Goal: Task Accomplishment & Management: Manage account settings

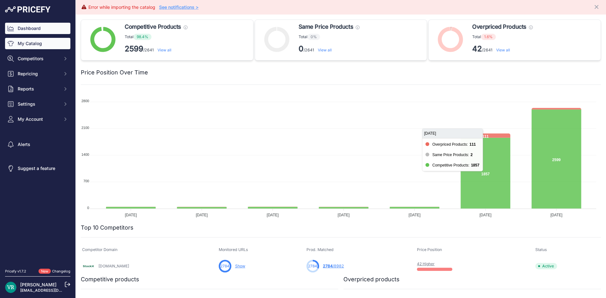
click at [27, 40] on link "My Catalog" at bounding box center [37, 43] width 65 height 11
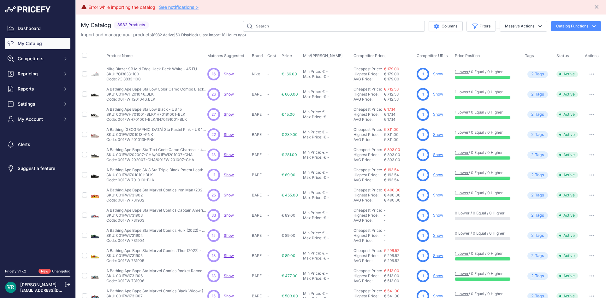
click at [461, 32] on div "Import and manage your products ( 8982 Active | 50 Disabled ) (Last import 18 H…" at bounding box center [341, 35] width 520 height 6
click at [472, 25] on icon "button" at bounding box center [475, 26] width 6 height 6
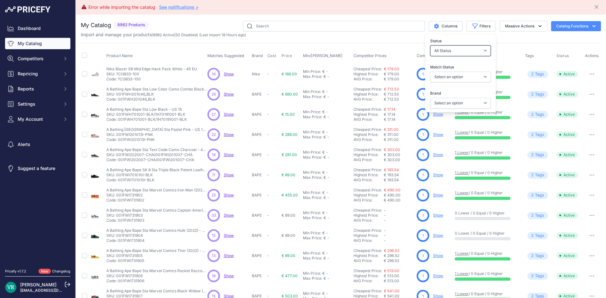
click at [456, 50] on select "All Status Only Enabled Only Disabled" at bounding box center [460, 50] width 61 height 11
click at [455, 53] on select "All Status Only Enabled Only Disabled" at bounding box center [460, 50] width 61 height 11
click at [460, 77] on select "Select an option Matched Unmatched" at bounding box center [460, 77] width 61 height 11
click at [509, 48] on th "Price Position" at bounding box center [489, 56] width 70 height 16
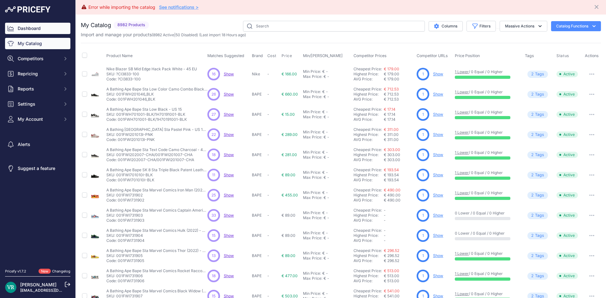
click at [35, 29] on link "Dashboard" at bounding box center [37, 28] width 65 height 11
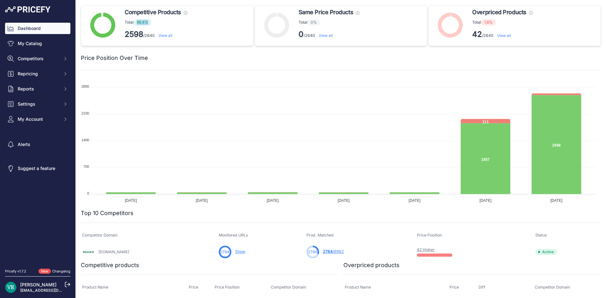
drag, startPoint x: 135, startPoint y: 23, endPoint x: 152, endPoint y: 21, distance: 16.9
click at [150, 20] on span "98.4%" at bounding box center [143, 22] width 18 height 6
click at [154, 22] on p "Total 98.4%" at bounding box center [156, 22] width 63 height 6
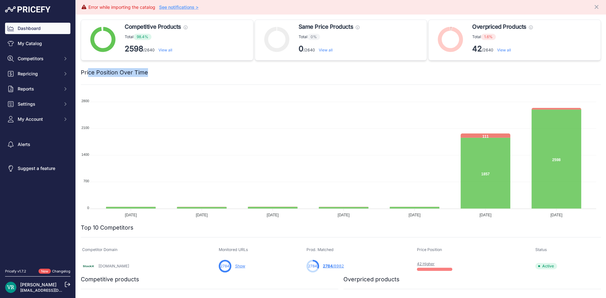
drag, startPoint x: 87, startPoint y: 72, endPoint x: 168, endPoint y: 72, distance: 80.5
click at [168, 72] on div "Price Position Over Time" at bounding box center [341, 72] width 520 height 9
click at [168, 72] on div at bounding box center [374, 72] width 453 height 9
click at [148, 120] on foreignobject at bounding box center [338, 155] width 515 height 126
click at [145, 214] on foreignobject at bounding box center [338, 155] width 515 height 126
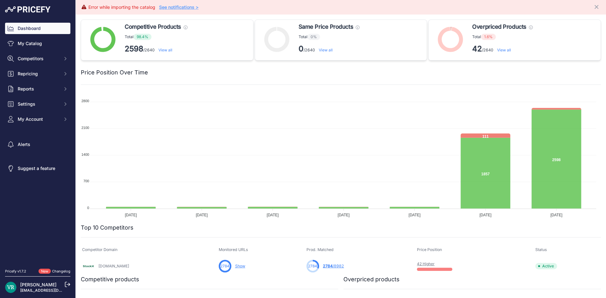
click at [150, 51] on p "2598 /2640 View all" at bounding box center [156, 49] width 63 height 10
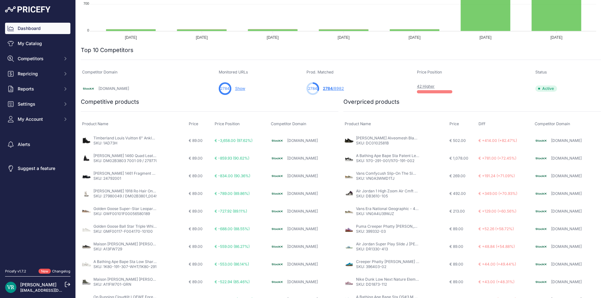
scroll to position [188, 0]
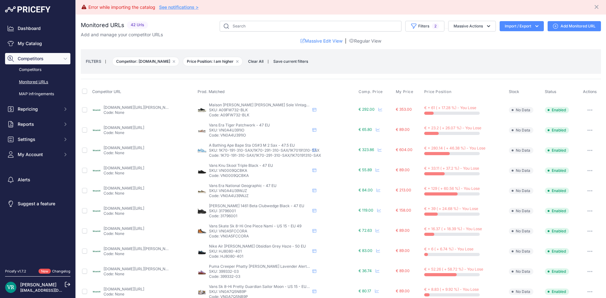
click at [514, 22] on button "Import / Export" at bounding box center [522, 26] width 44 height 10
click at [507, 35] on div "Import" at bounding box center [521, 39] width 51 height 11
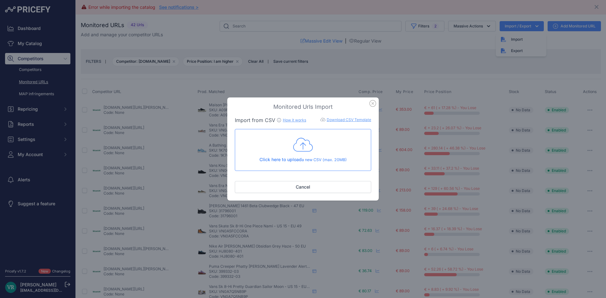
click at [375, 106] on icon "button" at bounding box center [372, 103] width 7 height 7
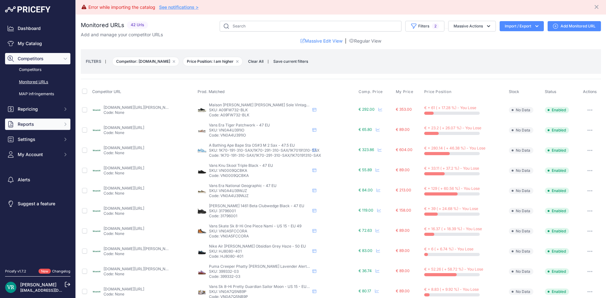
click at [44, 119] on button "Reports" at bounding box center [37, 124] width 65 height 11
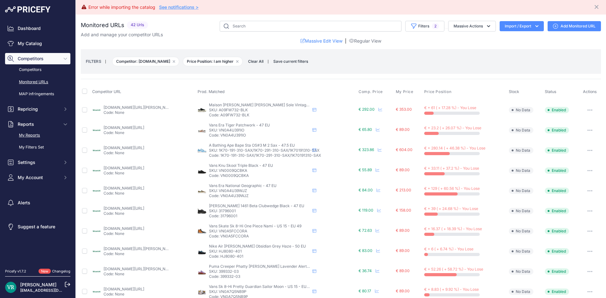
click at [38, 134] on link "My Reports" at bounding box center [37, 135] width 65 height 11
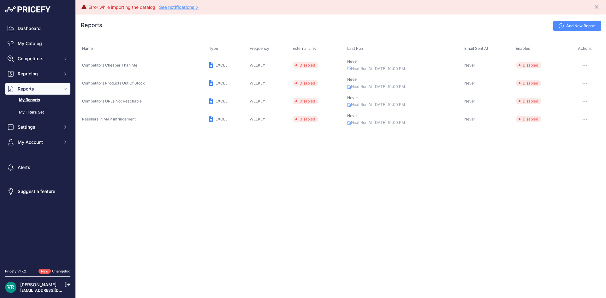
click at [563, 27] on icon at bounding box center [561, 25] width 5 height 5
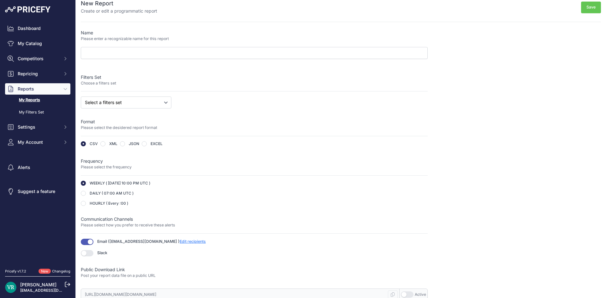
scroll to position [11, 0]
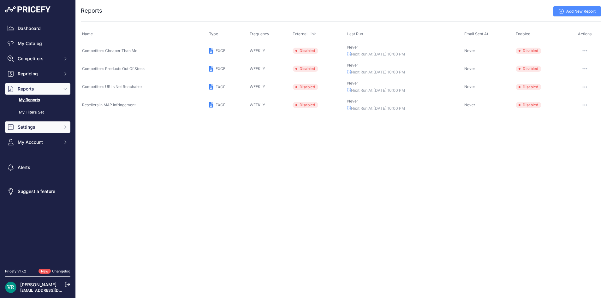
click at [56, 130] on span "Settings" at bounding box center [38, 127] width 41 height 6
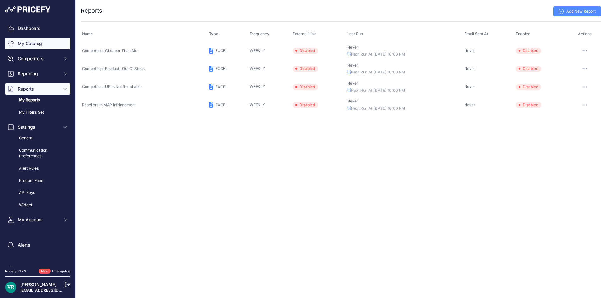
click at [36, 40] on link "My Catalog" at bounding box center [37, 43] width 65 height 11
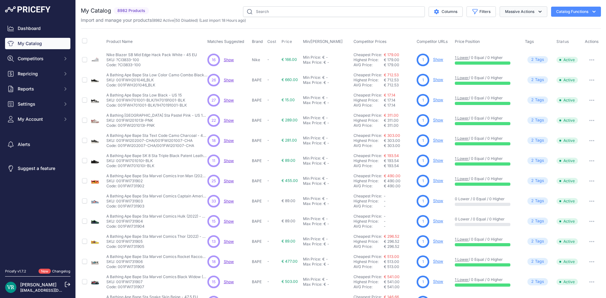
click at [520, 11] on button "Massive Actions" at bounding box center [524, 11] width 48 height 11
click at [568, 9] on button "Catalog Functions" at bounding box center [576, 12] width 50 height 10
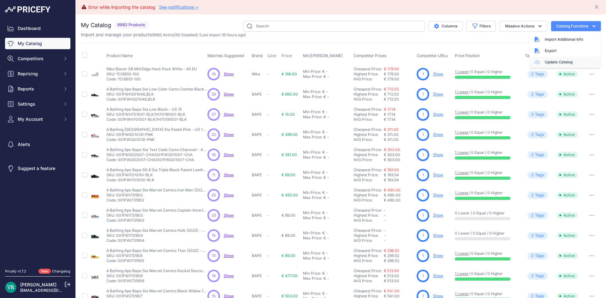
click at [559, 61] on link "Update Catalog" at bounding box center [565, 62] width 71 height 11
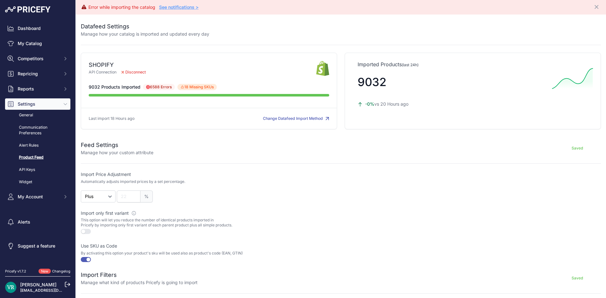
click at [125, 74] on div "SHOPIFY API Connection Disconnect" at bounding box center [203, 69] width 228 height 16
click at [265, 76] on div "SHOPIFY API Connection Disconnect" at bounding box center [203, 69] width 228 height 16
click at [109, 73] on p "API Connection Disconnect" at bounding box center [203, 72] width 228 height 6
click at [271, 116] on button "Change Datafeed Import Method" at bounding box center [296, 119] width 66 height 6
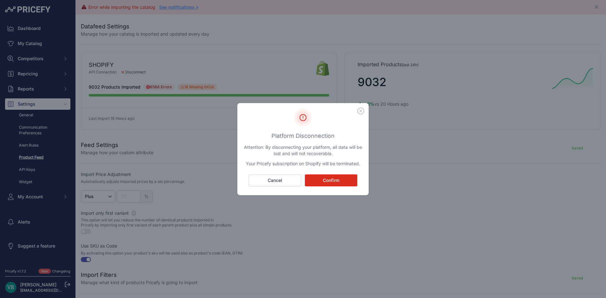
click at [361, 110] on icon "button" at bounding box center [361, 111] width 6 height 6
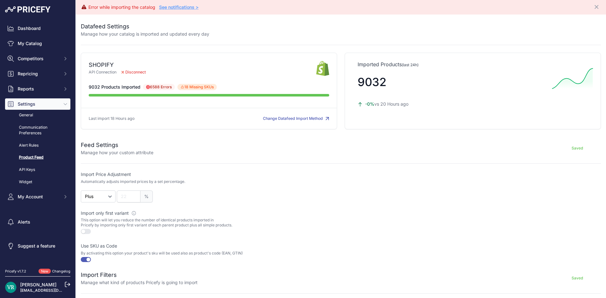
drag, startPoint x: 89, startPoint y: 70, endPoint x: 136, endPoint y: 70, distance: 46.7
click at [134, 70] on p "API Connection Disconnect" at bounding box center [203, 72] width 228 height 6
click at [169, 67] on div "SHOPIFY" at bounding box center [203, 65] width 228 height 9
click at [318, 68] on img at bounding box center [322, 69] width 13 height 16
drag, startPoint x: 319, startPoint y: 81, endPoint x: 316, endPoint y: 88, distance: 8.3
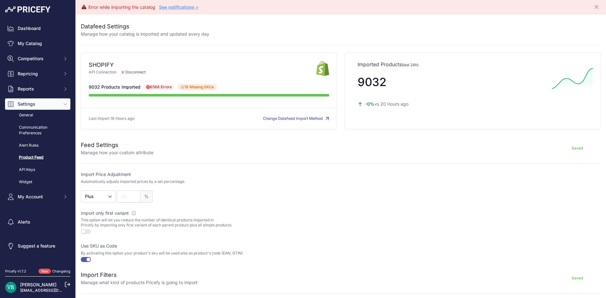
click at [319, 83] on div "SHOPIFY API Connection Disconnect" at bounding box center [209, 91] width 256 height 77
click at [26, 31] on link "Dashboard" at bounding box center [37, 28] width 65 height 11
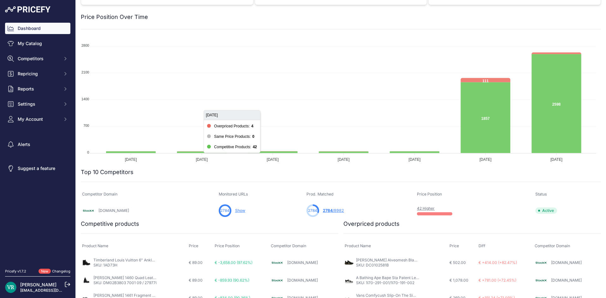
scroll to position [158, 0]
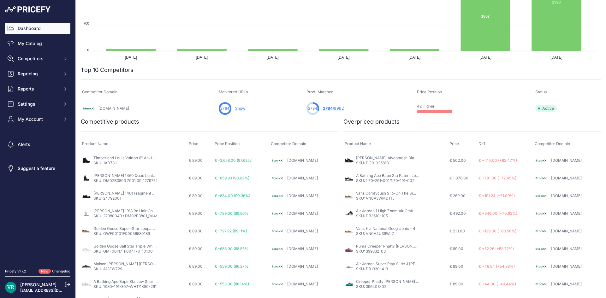
click at [323, 108] on span "2784" at bounding box center [328, 108] width 10 height 5
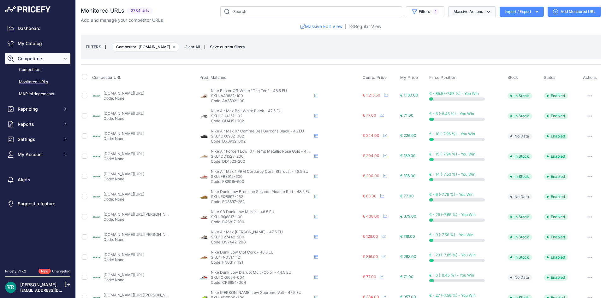
click at [488, 10] on button "Massive Actions" at bounding box center [472, 11] width 48 height 11
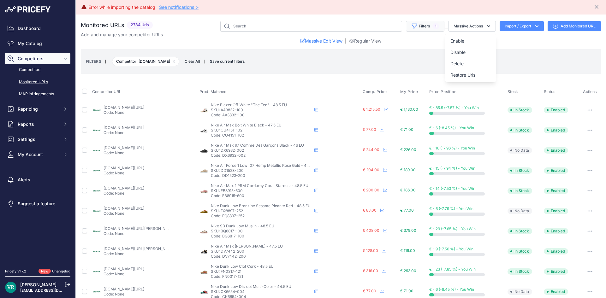
click at [411, 27] on icon "button" at bounding box center [414, 26] width 6 height 6
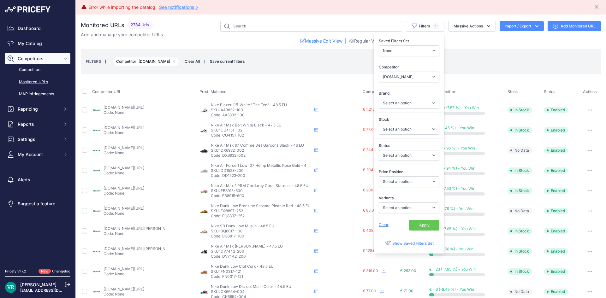
click at [480, 74] on div "Monitored URLs 2784 Urls" at bounding box center [341, 272] width 520 height 503
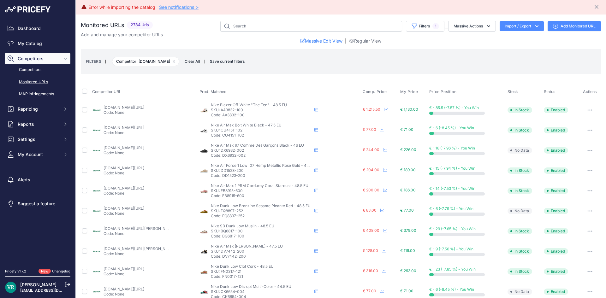
scroll to position [232, 0]
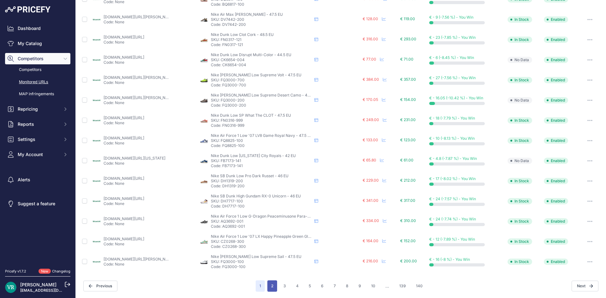
click at [271, 283] on button "2" at bounding box center [272, 286] width 10 height 11
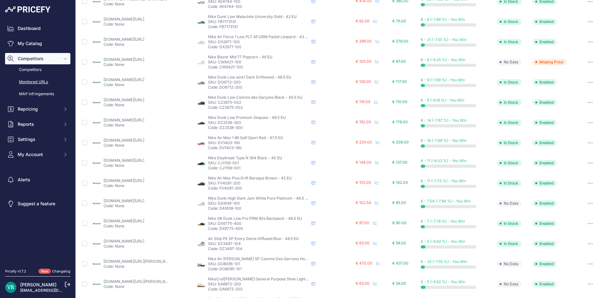
scroll to position [232, 0]
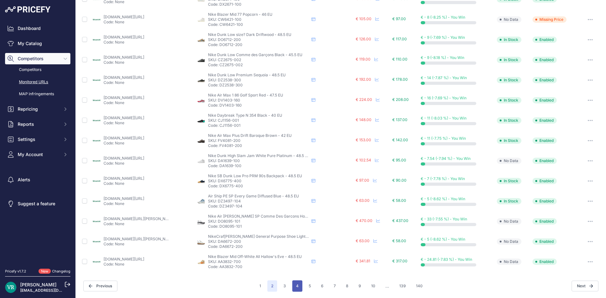
click at [294, 283] on button "4" at bounding box center [297, 286] width 10 height 11
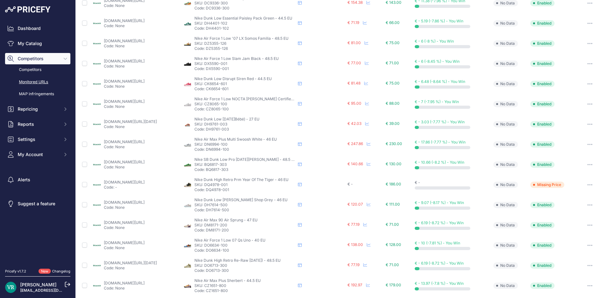
scroll to position [232, 0]
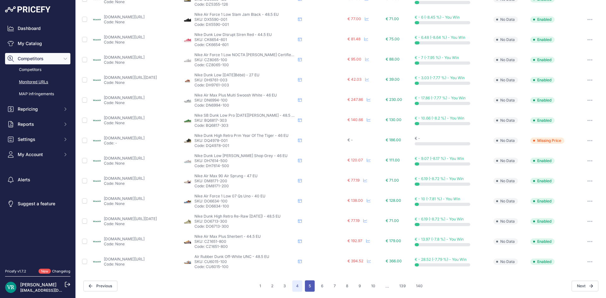
click at [308, 284] on button "5" at bounding box center [310, 286] width 10 height 11
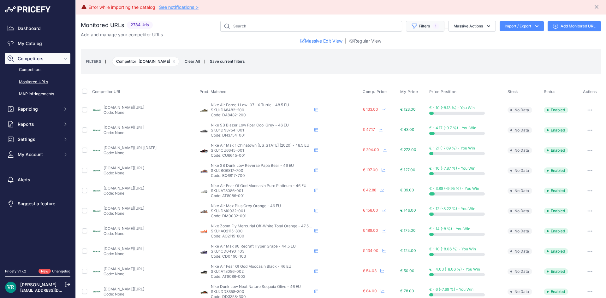
click at [429, 21] on button "Filters 1" at bounding box center [425, 26] width 39 height 11
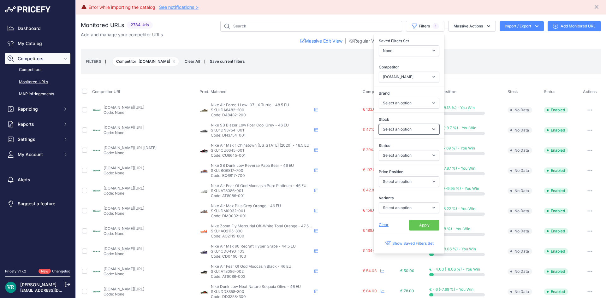
click at [404, 127] on select "Select an option In Stock Out Of Stock" at bounding box center [409, 129] width 61 height 11
click at [404, 157] on select "Select an option Enabled Disabled In progress Scraping Failed Not Found Missing…" at bounding box center [409, 155] width 61 height 11
click at [404, 151] on select "Select an option Enabled Disabled In progress Scraping Failed Not Found Missing…" at bounding box center [409, 155] width 61 height 11
click at [402, 180] on select "Select an option I am lower Same price I am higher" at bounding box center [409, 181] width 61 height 11
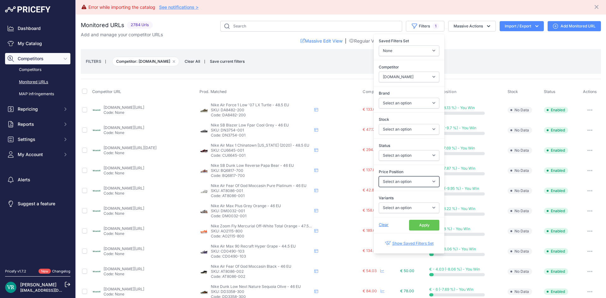
click at [402, 180] on select "Select an option I am lower Same price I am higher" at bounding box center [409, 181] width 61 height 11
click at [391, 210] on select "Select an option Yes No" at bounding box center [409, 208] width 61 height 11
click at [390, 208] on select "Select an option Yes No" at bounding box center [409, 208] width 61 height 11
click at [390, 103] on select "Select an option Adidas Air Jordan Alexander McQueen Ami Paris ASICS Attention …" at bounding box center [409, 103] width 61 height 11
click at [388, 103] on select "Select an option Adidas Air Jordan Alexander McQueen Ami Paris ASICS Attention …" at bounding box center [409, 103] width 61 height 11
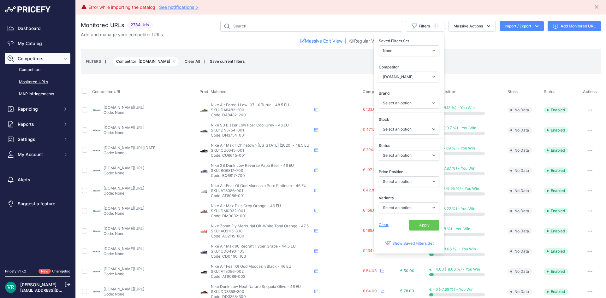
click at [396, 44] on div "Saved Filters Set None Competitors Cheaper Than Me Competitors Products Out Of …" at bounding box center [409, 46] width 71 height 23
click at [396, 48] on select "None Competitors Cheaper Than Me Competitors Products Out Of Stock Competitors …" at bounding box center [409, 50] width 61 height 11
select select "33349"
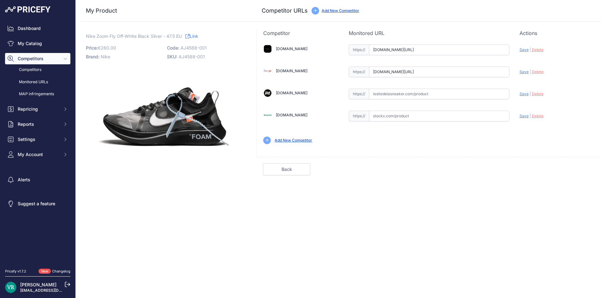
click at [472, 113] on input "text" at bounding box center [439, 116] width 140 height 11
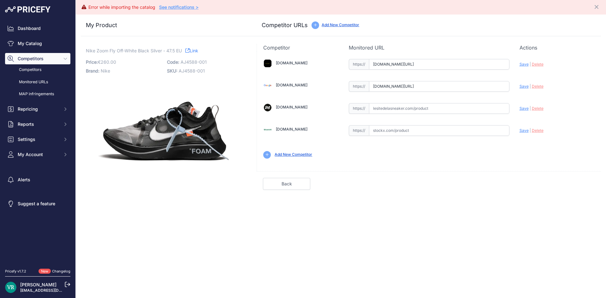
click at [419, 49] on p "Monitored URL" at bounding box center [429, 48] width 161 height 8
click at [523, 129] on span "Save" at bounding box center [524, 130] width 9 height 5
click at [429, 130] on input "text" at bounding box center [439, 130] width 140 height 11
drag, startPoint x: 212, startPoint y: 69, endPoint x: 180, endPoint y: 74, distance: 32.7
click at [180, 74] on p "SKU: AJ4588-001" at bounding box center [205, 71] width 77 height 9
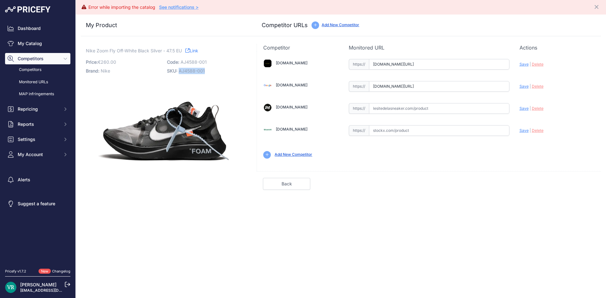
copy span "AJ4588-001"
click at [221, 210] on div "Error while importing the catalog See notifications > Close My Product Competit…" at bounding box center [341, 149] width 530 height 298
click at [414, 130] on input "text" at bounding box center [439, 130] width 140 height 11
paste input "https://stockx.com/nike-zoom-fly-off-white-black-silver?size=13"
drag, startPoint x: 386, startPoint y: 133, endPoint x: 312, endPoint y: 136, distance: 74.3
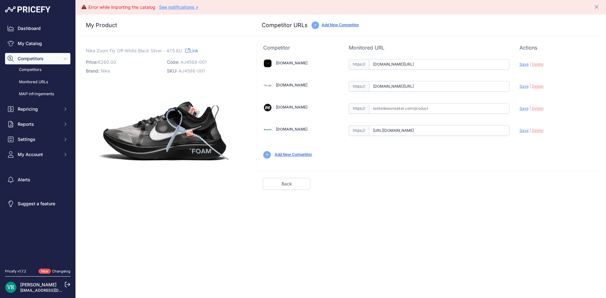
click at [312, 136] on div "Addictsneakers.com Valid | |" at bounding box center [429, 108] width 344 height 114
click at [523, 132] on span "Save" at bounding box center [524, 130] width 9 height 5
type input "https://stockx.com/nike-zoom-fly-off-white-black-silver?size=13&prirule_jdsnikf…"
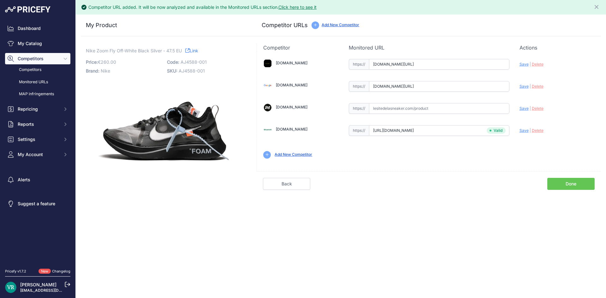
click at [562, 183] on link "Done" at bounding box center [570, 184] width 47 height 12
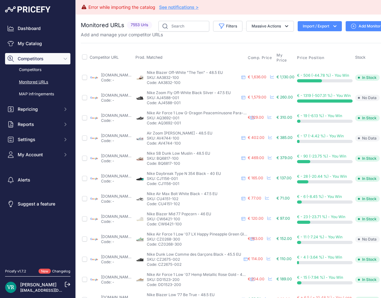
click at [348, 45] on div "Competitor URL Prod. Matched Comp. Price My Price" at bounding box center [240, 257] width 318 height 429
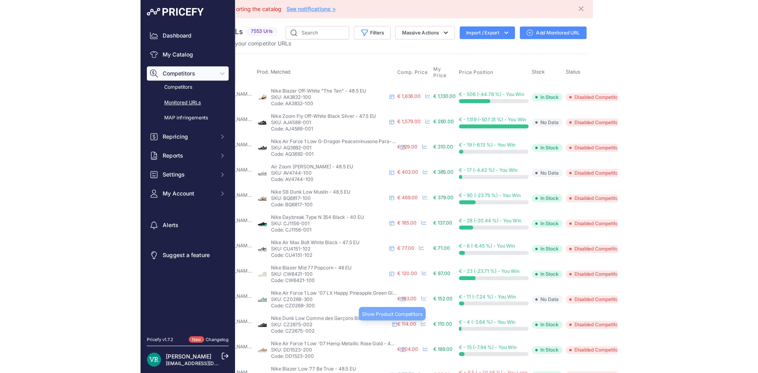
scroll to position [0, 2]
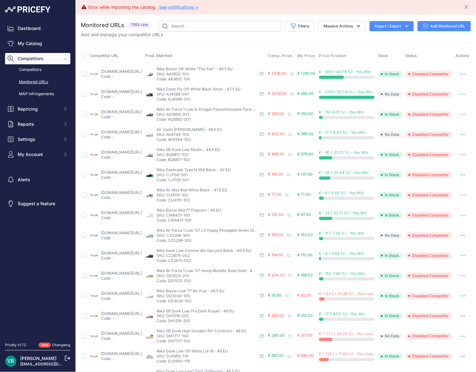
click at [459, 78] on button "button" at bounding box center [462, 74] width 13 height 9
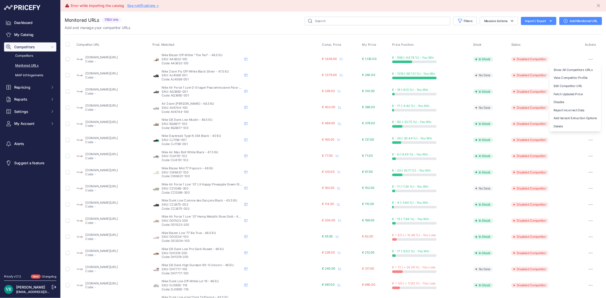
scroll to position [0, 0]
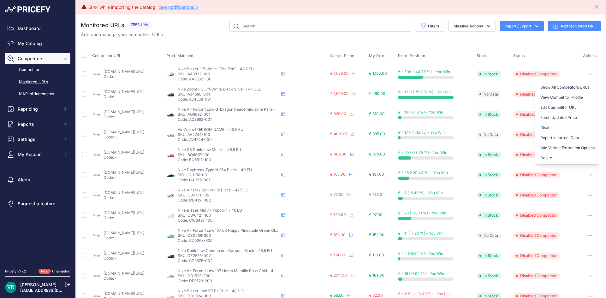
click at [295, 48] on th "Prod. Matched" at bounding box center [247, 56] width 164 height 16
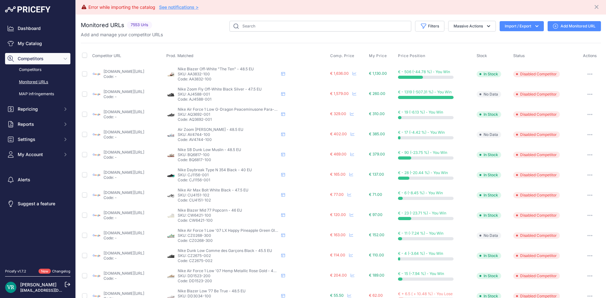
click at [125, 73] on link "google.fr/shopping/product/2438514691886151437?gl=fr&prds=scoring%3ap&prirule_j…" at bounding box center [124, 71] width 41 height 5
click at [587, 74] on button "button" at bounding box center [590, 74] width 13 height 9
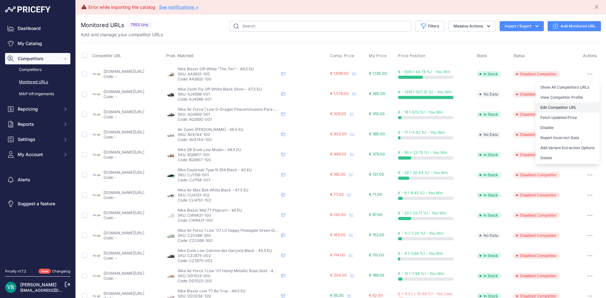
click at [563, 104] on link "Edit Competitor URL" at bounding box center [567, 108] width 64 height 10
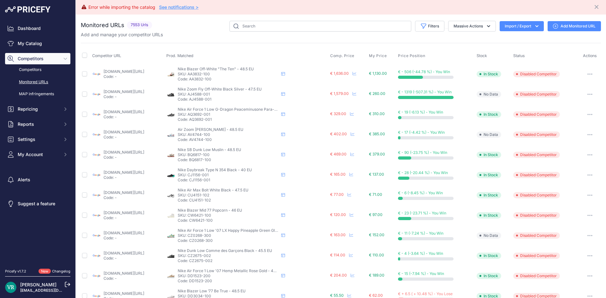
click at [84, 60] on th at bounding box center [86, 56] width 10 height 16
click at [83, 54] on input "checkbox" at bounding box center [84, 55] width 5 height 5
checkbox input "true"
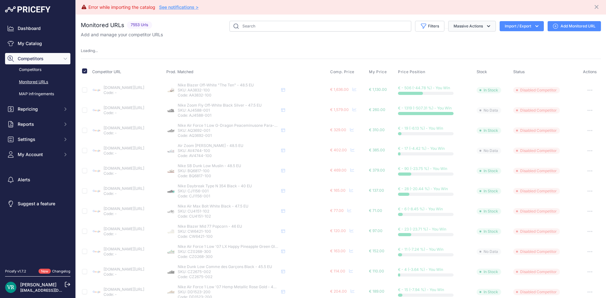
click at [472, 27] on button "Massive Actions" at bounding box center [472, 26] width 48 height 11
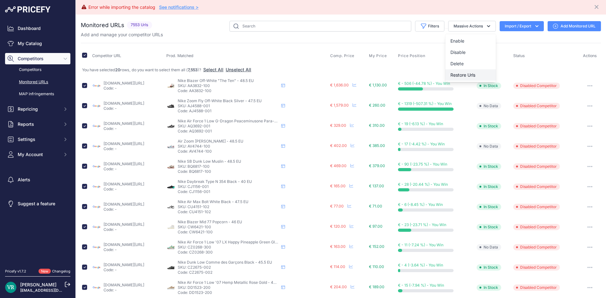
click at [461, 74] on span "Restore Urls" at bounding box center [462, 74] width 25 height 5
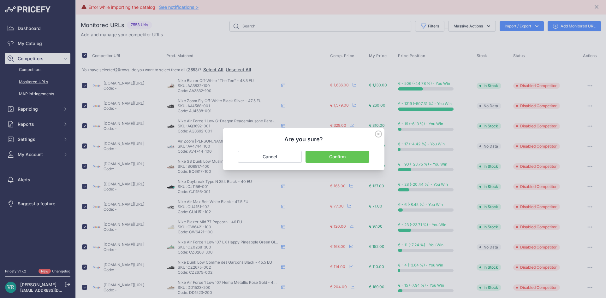
click at [339, 156] on button "Confirm" at bounding box center [338, 157] width 64 height 12
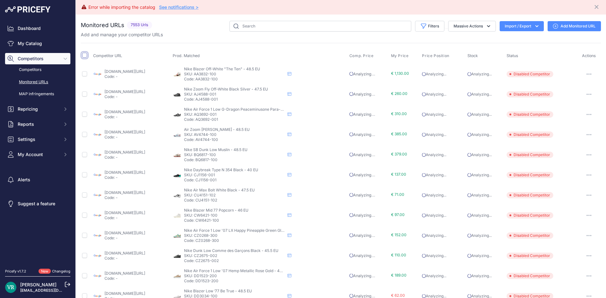
click at [86, 55] on input "checkbox" at bounding box center [84, 55] width 5 height 5
checkbox input "true"
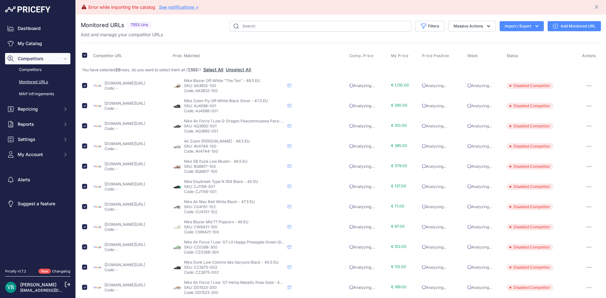
click at [213, 71] on button "Select All" at bounding box center [213, 70] width 20 height 6
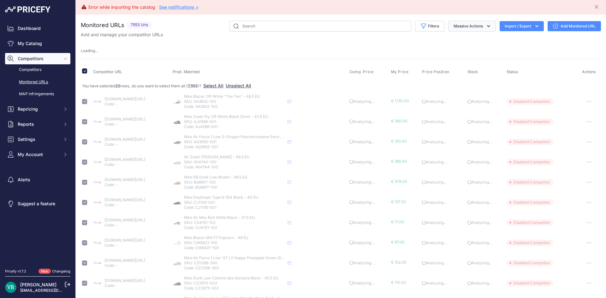
click at [474, 21] on button "Massive Actions" at bounding box center [472, 26] width 48 height 11
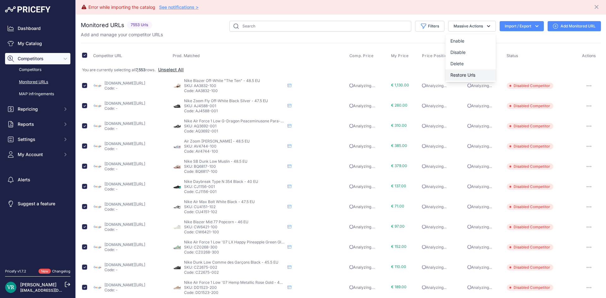
click at [465, 75] on span "Restore Urls" at bounding box center [462, 74] width 25 height 5
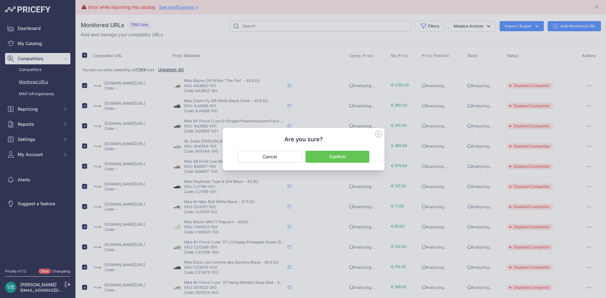
click at [348, 158] on button "Confirm" at bounding box center [338, 157] width 64 height 12
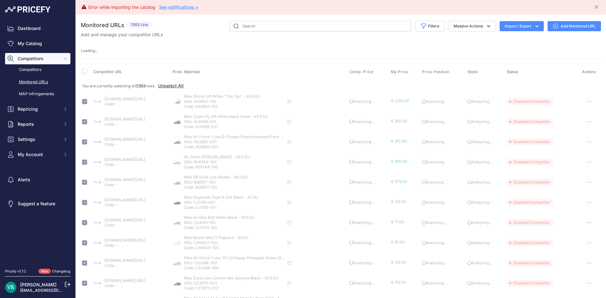
checkbox input "false"
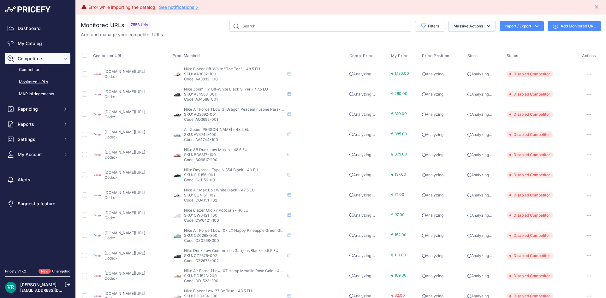
click at [482, 22] on button "Massive Actions" at bounding box center [472, 26] width 48 height 11
click at [34, 32] on link "Dashboard" at bounding box center [37, 28] width 65 height 11
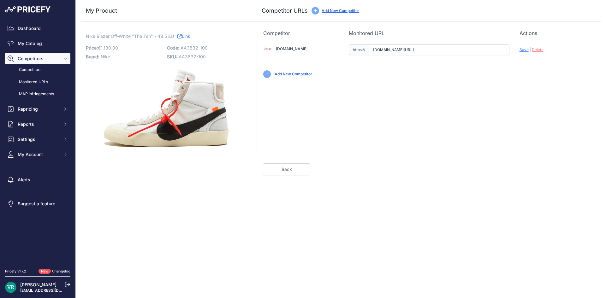
click at [274, 72] on div "Add New Competitor" at bounding box center [428, 74] width 331 height 8
click at [284, 74] on link "Add New Competitor" at bounding box center [294, 74] width 38 height 5
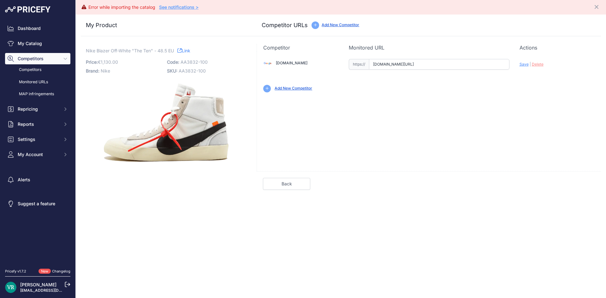
drag, startPoint x: 283, startPoint y: 74, endPoint x: 281, endPoint y: 71, distance: 3.8
click at [284, 186] on link "Back" at bounding box center [286, 184] width 47 height 12
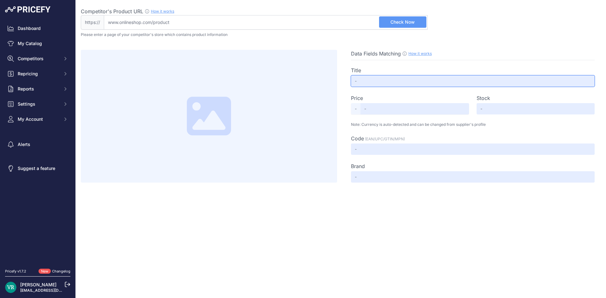
click at [370, 85] on input "text" at bounding box center [473, 80] width 244 height 11
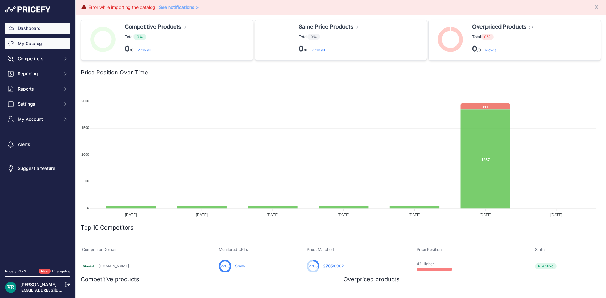
click at [37, 44] on link "My Catalog" at bounding box center [37, 43] width 65 height 11
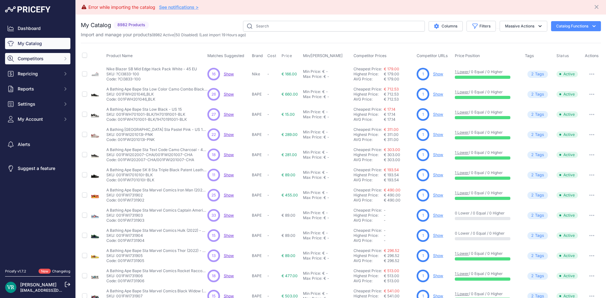
click at [47, 61] on span "Competitors" at bounding box center [38, 59] width 41 height 6
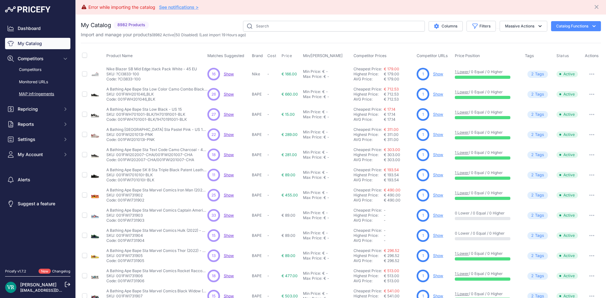
click at [36, 93] on link "MAP infringements" at bounding box center [37, 94] width 65 height 11
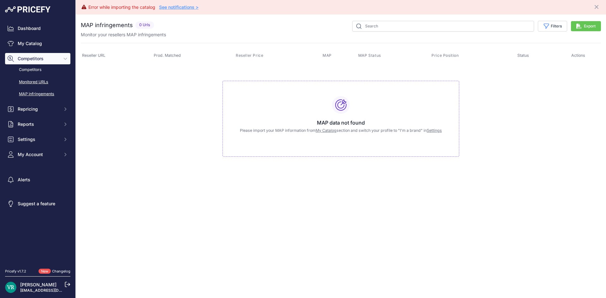
click at [50, 81] on link "Monitored URLs" at bounding box center [37, 82] width 65 height 11
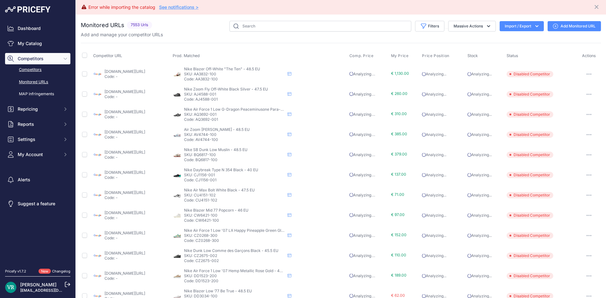
click at [35, 72] on link "Competitors" at bounding box center [37, 69] width 65 height 11
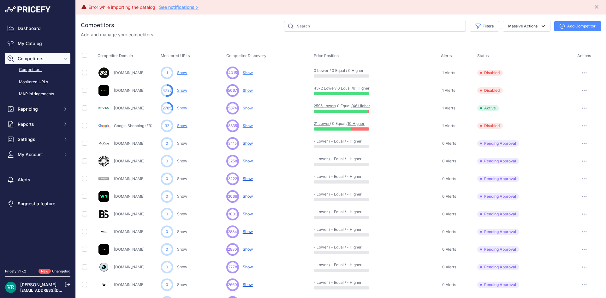
click at [580, 124] on button "button" at bounding box center [584, 126] width 13 height 9
click at [563, 159] on button "Delete" at bounding box center [573, 159] width 53 height 10
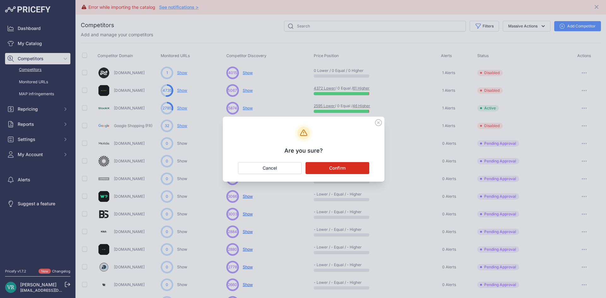
click at [346, 168] on button "Confirm" at bounding box center [338, 168] width 64 height 12
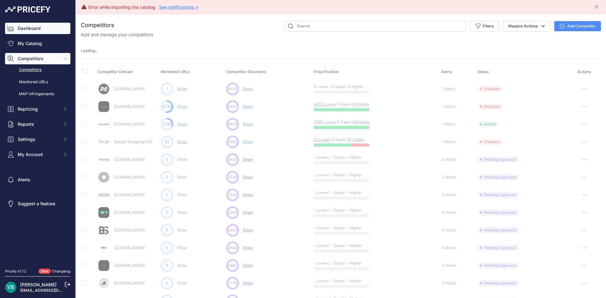
click at [25, 28] on link "Dashboard" at bounding box center [37, 28] width 65 height 11
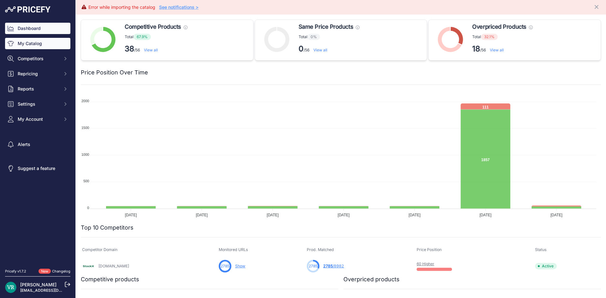
click at [41, 43] on link "My Catalog" at bounding box center [37, 43] width 65 height 11
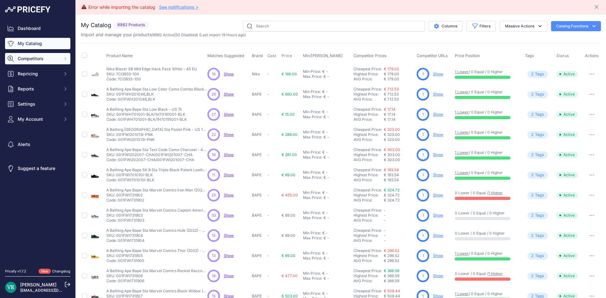
click at [53, 60] on span "Competitors" at bounding box center [38, 59] width 41 height 6
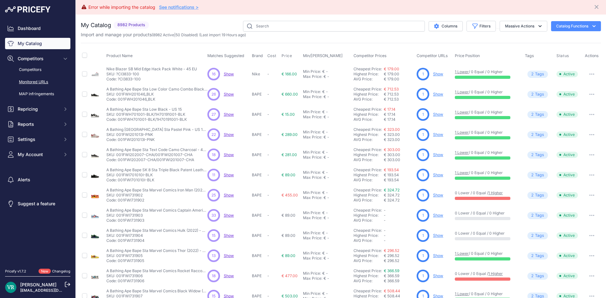
click at [37, 81] on link "Monitored URLs" at bounding box center [37, 82] width 65 height 11
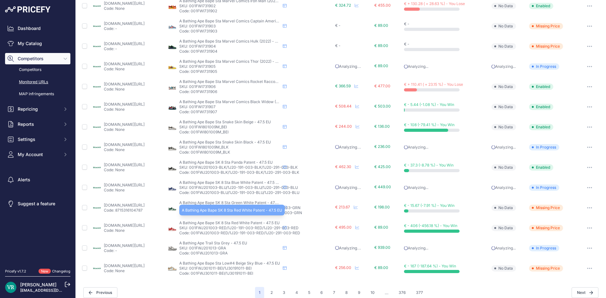
scroll to position [196, 0]
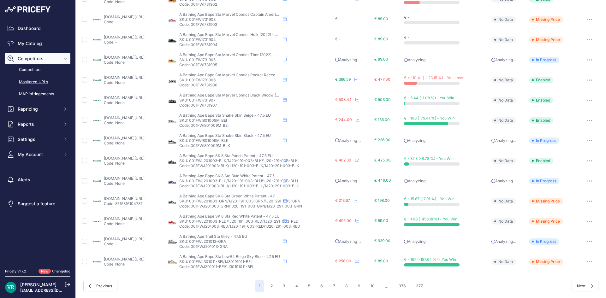
click at [276, 287] on div "1 2 3 4 5 6 7 ..." at bounding box center [341, 286] width 172 height 11
click at [284, 287] on button "3" at bounding box center [284, 286] width 10 height 11
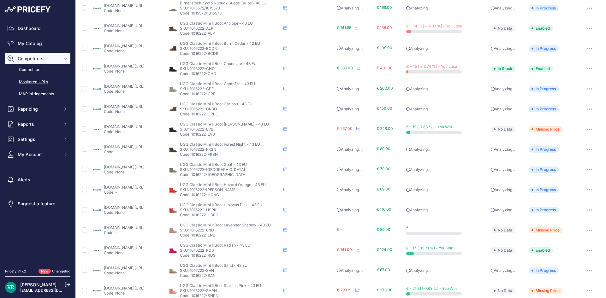
scroll to position [196, 0]
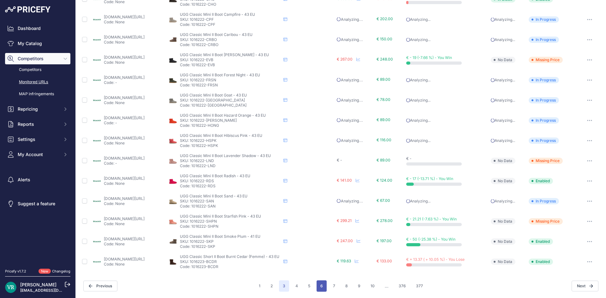
click at [317, 287] on button "6" at bounding box center [322, 286] width 10 height 11
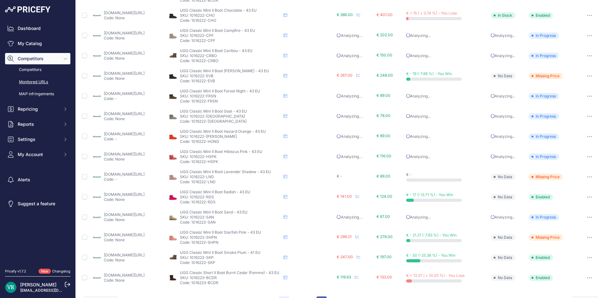
scroll to position [212, 0]
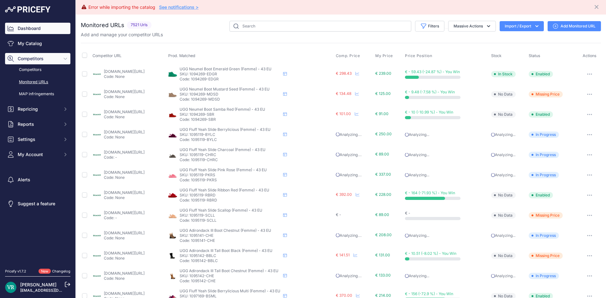
click at [14, 29] on link "Dashboard" at bounding box center [37, 28] width 65 height 11
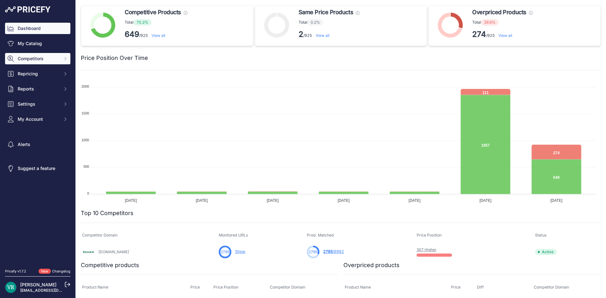
click at [28, 56] on span "Competitors" at bounding box center [38, 59] width 41 height 6
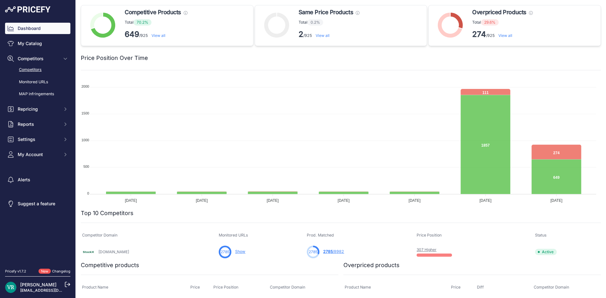
click at [30, 68] on link "Competitors" at bounding box center [37, 69] width 65 height 11
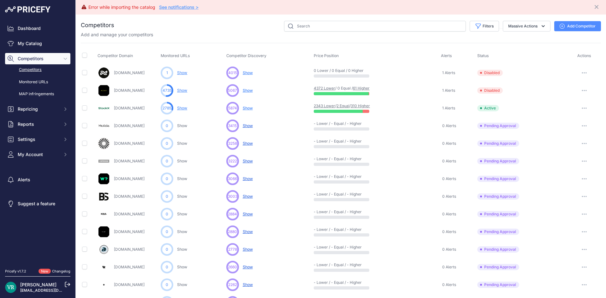
click at [243, 109] on span "Show" at bounding box center [248, 108] width 10 height 5
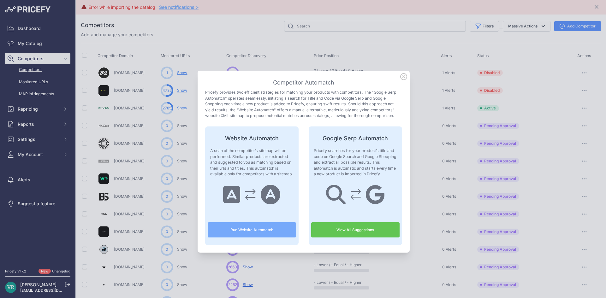
click at [354, 223] on link "View All Suggestions" at bounding box center [355, 230] width 88 height 15
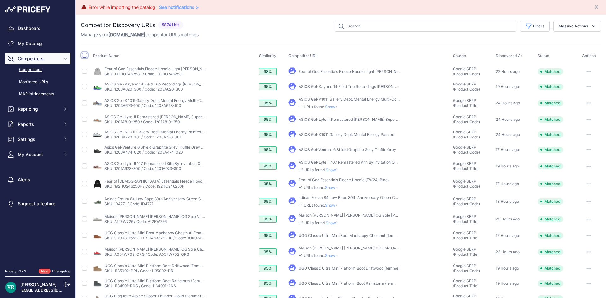
click at [83, 55] on input "checkbox" at bounding box center [84, 55] width 5 height 5
checkbox input "true"
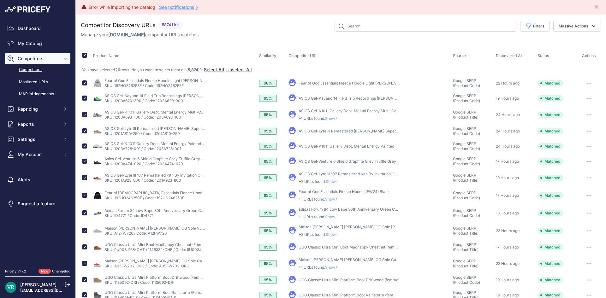
click at [222, 69] on button "Select All" at bounding box center [214, 70] width 20 height 6
drag, startPoint x: 567, startPoint y: 23, endPoint x: 570, endPoint y: 25, distance: 3.4
click at [568, 23] on button "Massive Actions" at bounding box center [577, 26] width 48 height 11
drag, startPoint x: 558, startPoint y: 41, endPoint x: 564, endPoint y: 42, distance: 6.7
click at [558, 41] on span "Confirm Match" at bounding box center [571, 40] width 31 height 5
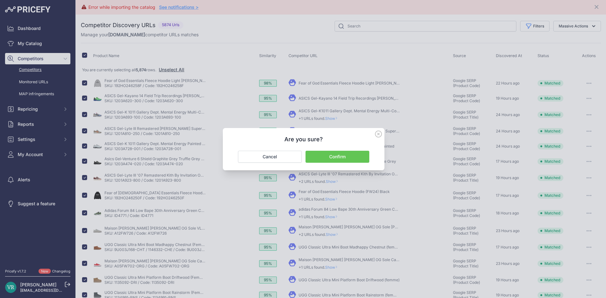
click at [351, 158] on button "Confirm" at bounding box center [338, 157] width 64 height 12
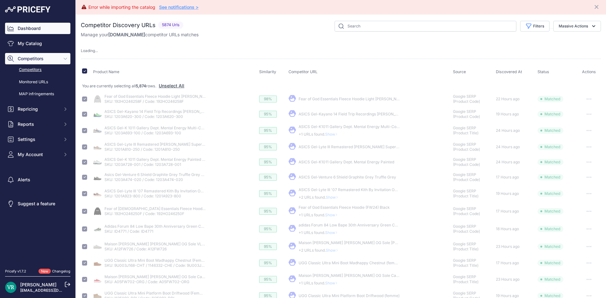
click at [37, 33] on link "Dashboard" at bounding box center [37, 28] width 65 height 11
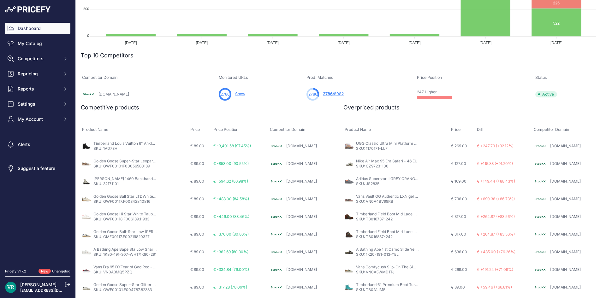
scroll to position [172, 0]
click at [31, 46] on link "My Catalog" at bounding box center [37, 43] width 65 height 11
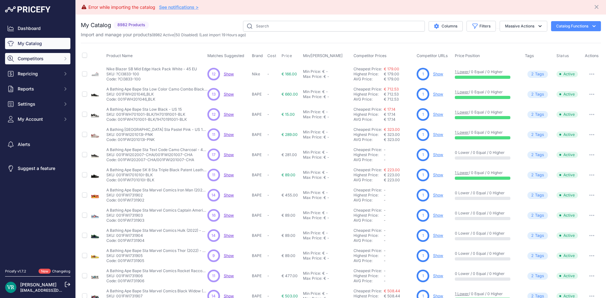
click at [40, 62] on button "Competitors" at bounding box center [37, 58] width 65 height 11
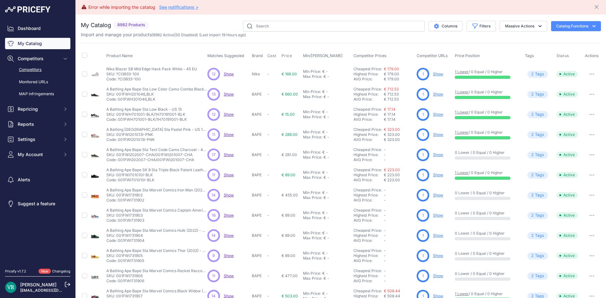
click at [37, 70] on link "Competitors" at bounding box center [37, 69] width 65 height 11
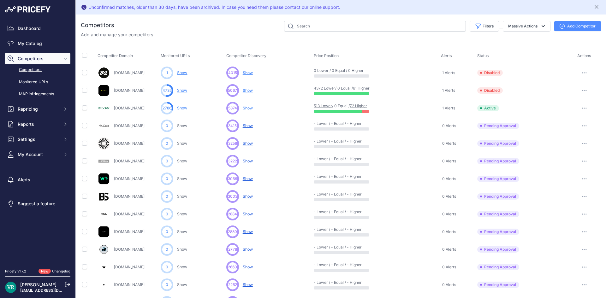
click at [249, 106] on span "Show" at bounding box center [248, 108] width 10 height 5
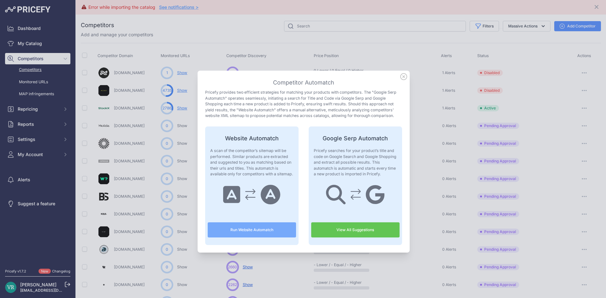
click at [400, 77] on icon at bounding box center [403, 76] width 7 height 7
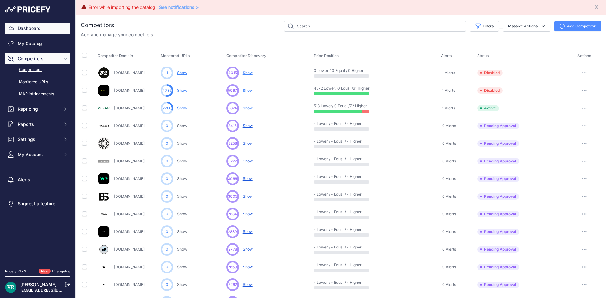
click at [16, 26] on link "Dashboard" at bounding box center [37, 28] width 65 height 11
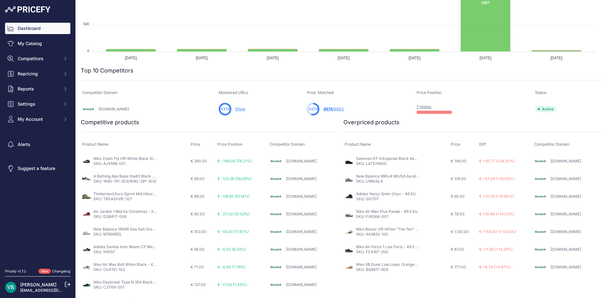
scroll to position [188, 0]
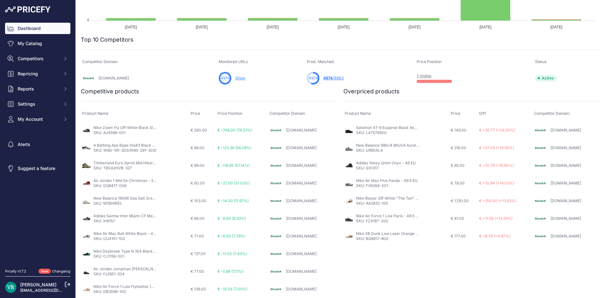
click at [568, 166] on link "[DOMAIN_NAME]" at bounding box center [565, 165] width 31 height 5
click at [561, 165] on link "[DOMAIN_NAME]" at bounding box center [565, 165] width 31 height 5
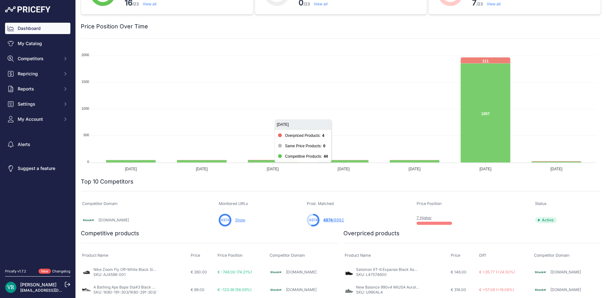
scroll to position [0, 0]
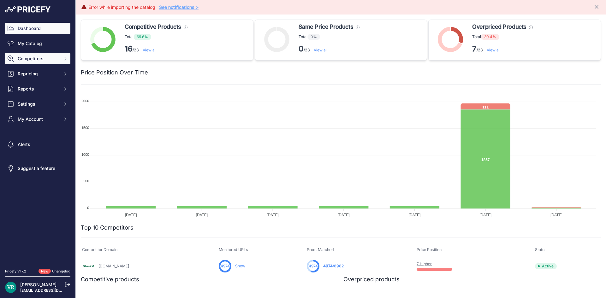
click at [33, 59] on span "Competitors" at bounding box center [38, 59] width 41 height 6
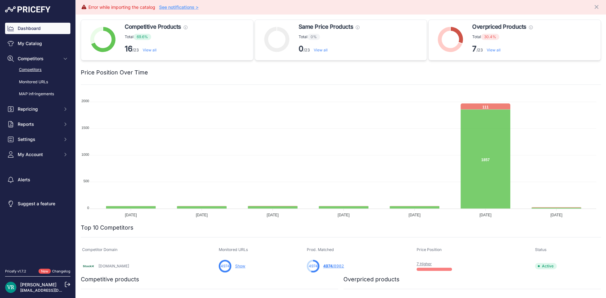
click at [35, 70] on link "Competitors" at bounding box center [37, 69] width 65 height 11
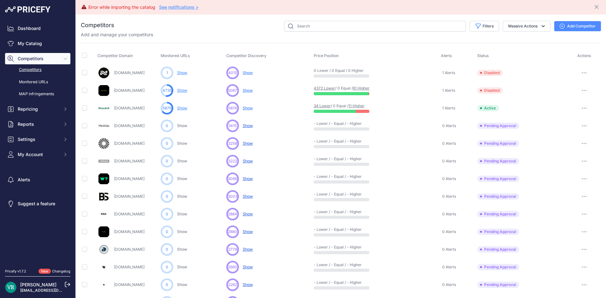
click at [245, 108] on span "Show" at bounding box center [248, 108] width 10 height 5
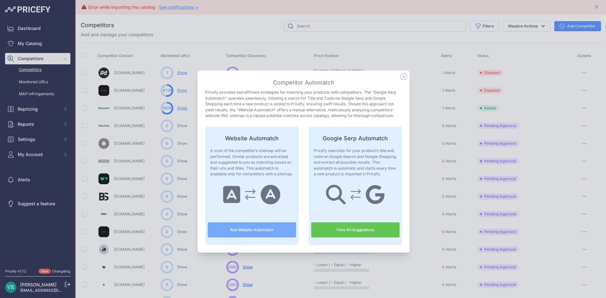
click at [266, 230] on button "Run Website Automatch" at bounding box center [252, 230] width 88 height 15
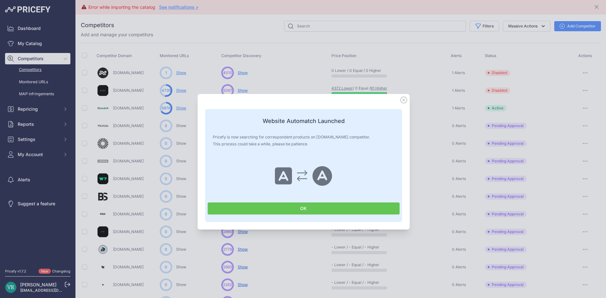
click at [312, 207] on button "OK" at bounding box center [304, 209] width 192 height 12
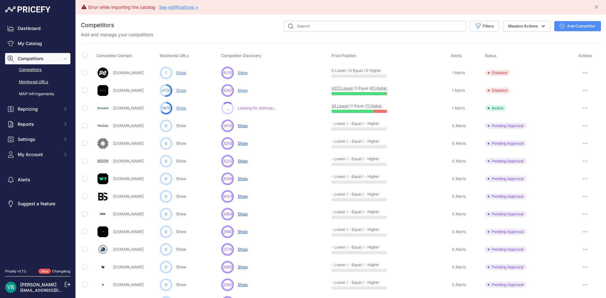
click at [32, 81] on link "Monitored URLs" at bounding box center [37, 82] width 65 height 11
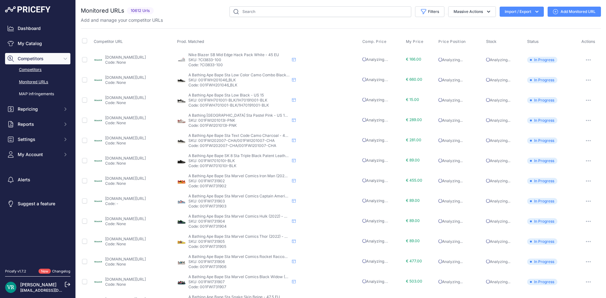
click at [31, 71] on link "Competitors" at bounding box center [37, 69] width 65 height 11
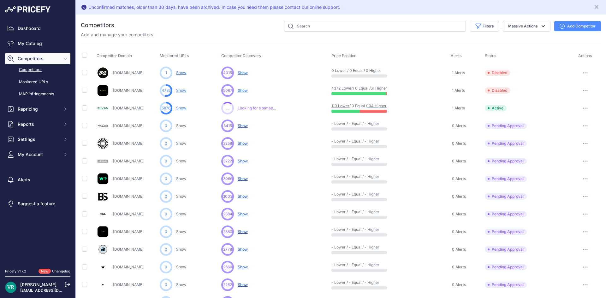
click at [178, 106] on link "Show" at bounding box center [181, 108] width 10 height 5
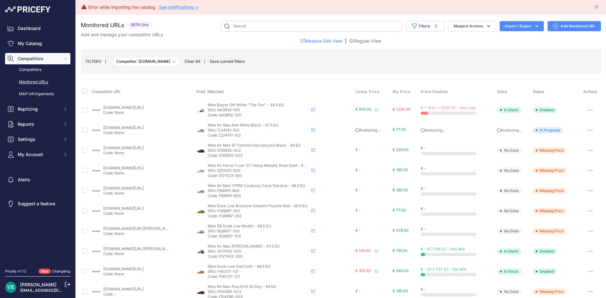
click at [121, 109] on link "stockx.com/fr-fr/nike-blazer-mid-off-white?size=11&prirule_jdsnikfkfjsd=9683" at bounding box center [123, 107] width 41 height 5
click at [117, 114] on p "Code: None" at bounding box center [123, 112] width 41 height 5
click at [116, 110] on link "stockx.com/fr-fr/nike-blazer-mid-off-white?size=11&prirule_jdsnikfkfjsd=9683" at bounding box center [123, 107] width 41 height 5
click at [33, 68] on link "Competitors" at bounding box center [37, 69] width 65 height 11
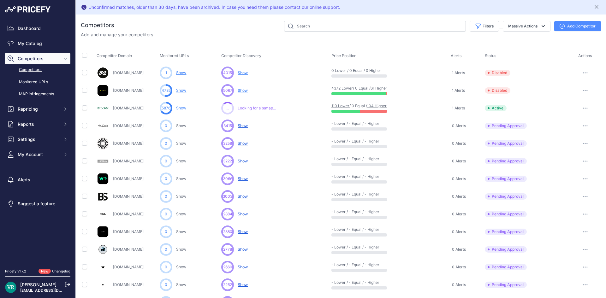
click at [180, 108] on link "Show" at bounding box center [181, 108] width 10 height 5
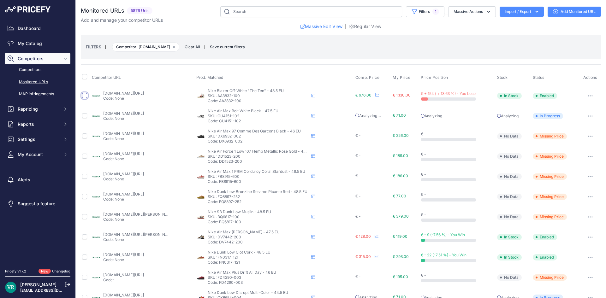
click at [84, 94] on input "checkbox" at bounding box center [84, 95] width 5 height 5
checkbox input "true"
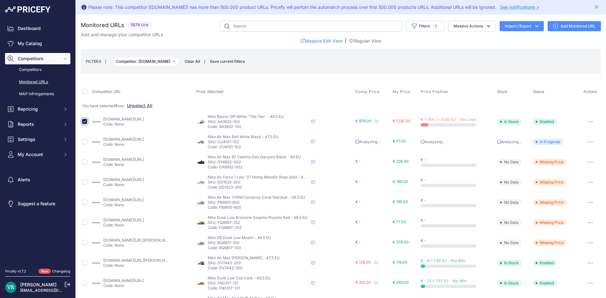
click at [85, 119] on input "checkbox" at bounding box center [84, 121] width 5 height 5
checkbox input "false"
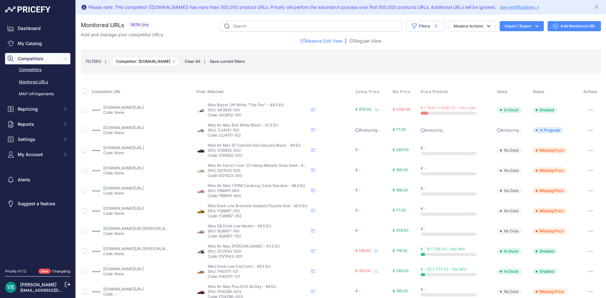
click at [39, 70] on link "Competitors" at bounding box center [37, 69] width 65 height 11
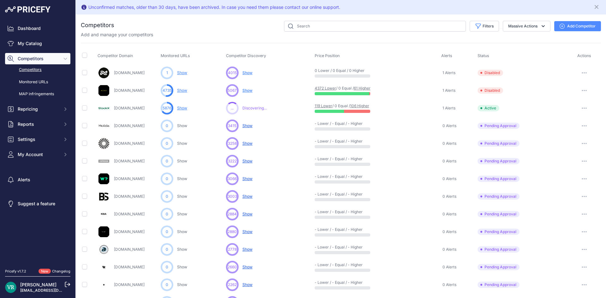
click at [38, 27] on link "Dashboard" at bounding box center [37, 28] width 65 height 11
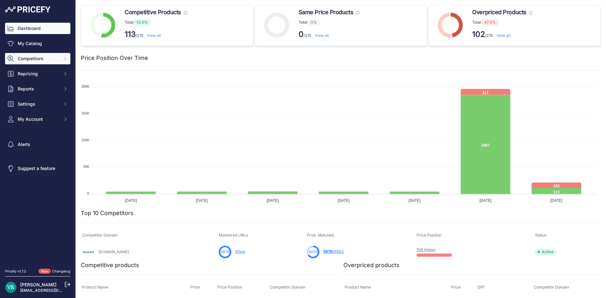
click at [35, 56] on span "Competitors" at bounding box center [38, 59] width 41 height 6
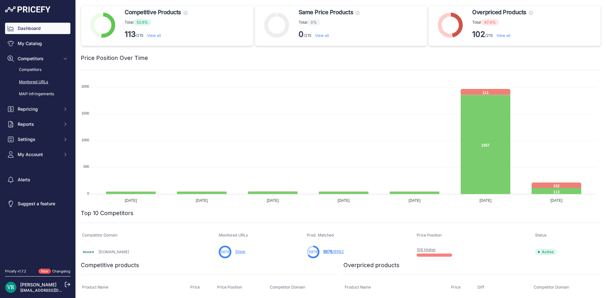
click at [31, 80] on link "Monitored URLs" at bounding box center [37, 82] width 65 height 11
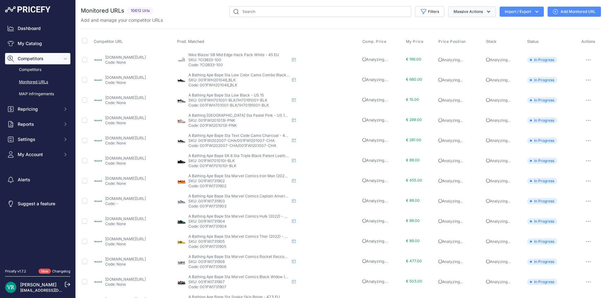
click at [467, 9] on button "Massive Actions" at bounding box center [472, 11] width 48 height 11
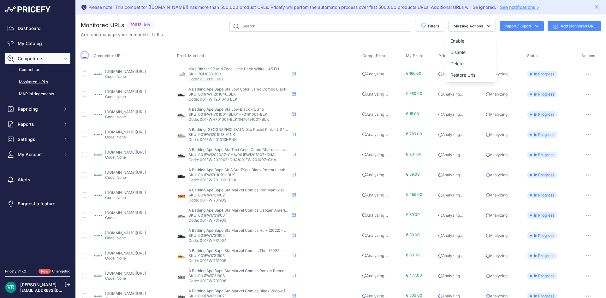
click at [84, 53] on input "checkbox" at bounding box center [84, 55] width 5 height 5
checkbox input "true"
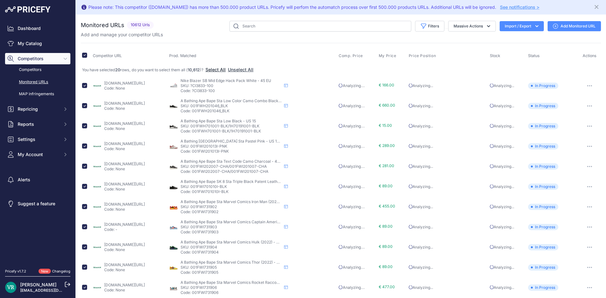
click at [217, 71] on button "Select All" at bounding box center [215, 70] width 20 height 6
click at [475, 26] on button "Massive Actions" at bounding box center [472, 26] width 48 height 11
click at [467, 74] on span "Restore Urls" at bounding box center [462, 74] width 25 height 5
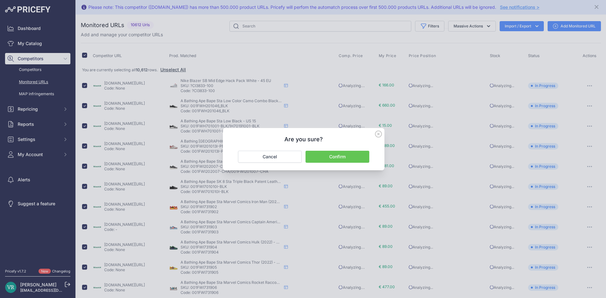
click at [342, 160] on button "Confirm" at bounding box center [338, 157] width 64 height 12
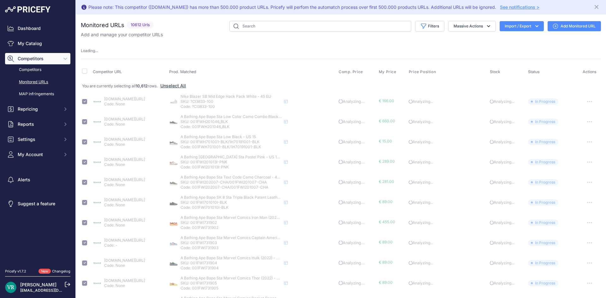
checkbox input "false"
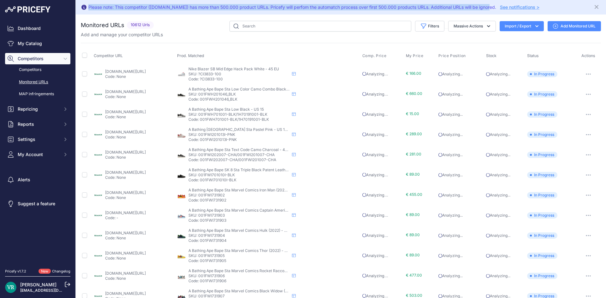
drag, startPoint x: 87, startPoint y: 9, endPoint x: 485, endPoint y: 11, distance: 398.0
click at [485, 11] on div "Please note: This competitor (stockx.com) has more than 500.000 product URLs. P…" at bounding box center [341, 7] width 520 height 9
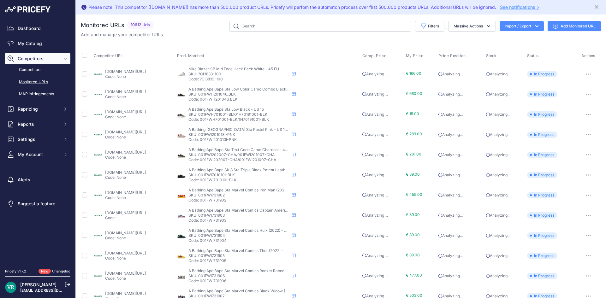
click at [389, 42] on div "Monitored URLs 10612 Urls" at bounding box center [341, 254] width 520 height 467
click at [387, 38] on div "Monitored URLs 10612 Urls" at bounding box center [341, 254] width 520 height 467
click at [168, 4] on div "Please note: This competitor (stockx.com) has more than 500.000 product URLs. P…" at bounding box center [292, 7] width 408 height 6
click at [514, 6] on link "See notifications >" at bounding box center [519, 6] width 39 height 5
click at [14, 27] on link "Dashboard" at bounding box center [37, 28] width 65 height 11
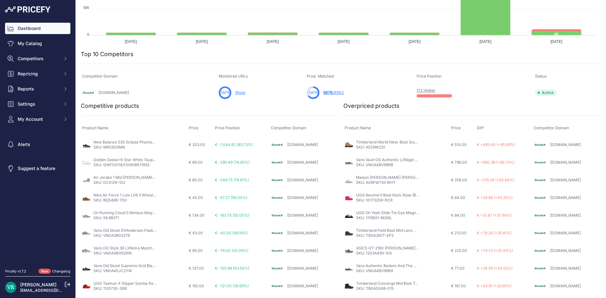
scroll to position [188, 0]
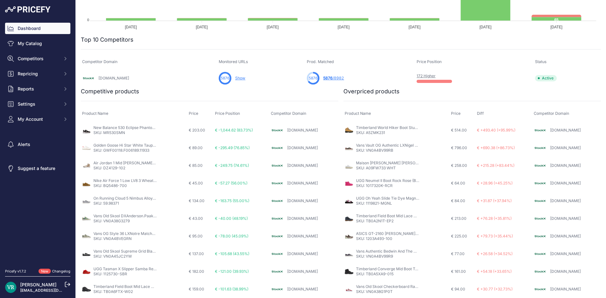
click at [150, 124] on td "New Balance 530 Eclipse Phantom - 49 EU SKU: MR530SMN" at bounding box center [134, 130] width 107 height 18
click at [151, 127] on link "New Balance 530 Eclipse Phantom - 49 EU" at bounding box center [131, 127] width 77 height 5
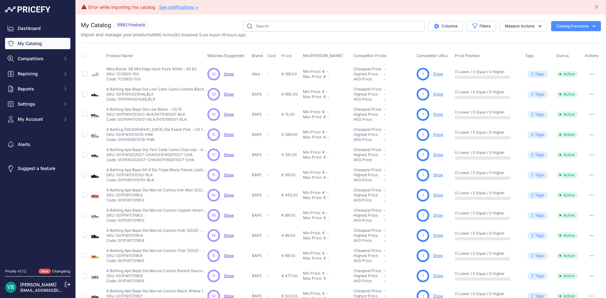
click at [127, 58] on th "Product Name" at bounding box center [155, 56] width 101 height 16
drag, startPoint x: 94, startPoint y: 7, endPoint x: 117, endPoint y: 7, distance: 22.7
click at [117, 7] on div "Error while importing the catalog" at bounding box center [121, 7] width 67 height 6
click at [138, 18] on div "You are not connected to the internet. My Catalog" at bounding box center [341, 204] width 520 height 379
click at [592, 26] on icon "button" at bounding box center [593, 26] width 3 height 2
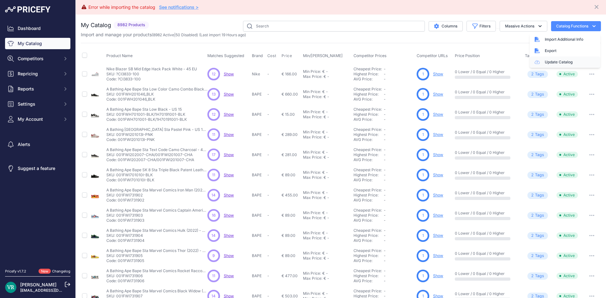
click at [563, 62] on link "Update Catalog" at bounding box center [565, 62] width 71 height 11
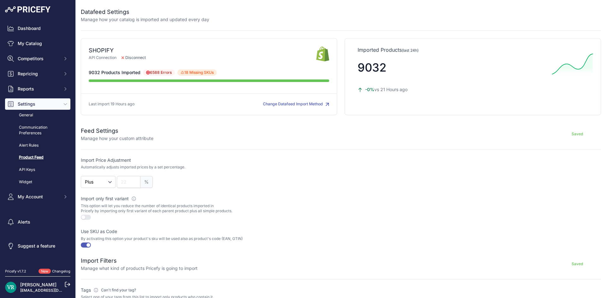
click at [300, 104] on button "Change Datafeed Import Method" at bounding box center [296, 104] width 66 height 6
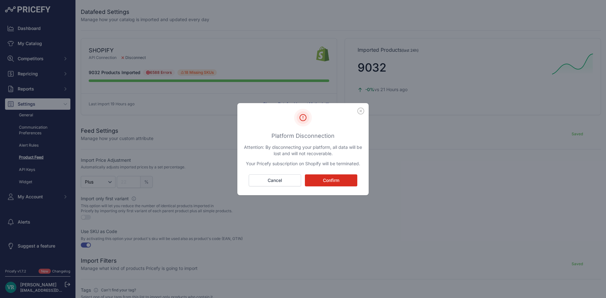
click at [326, 176] on button "Confirm" at bounding box center [331, 181] width 52 height 12
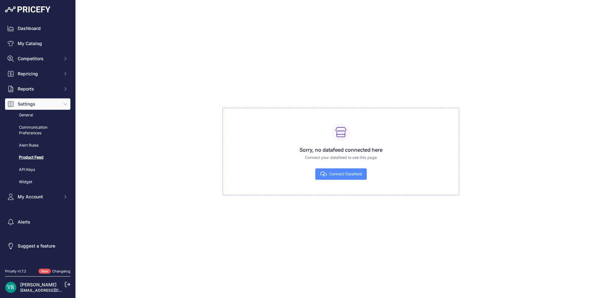
click at [343, 174] on span "Connect Datafeed" at bounding box center [345, 174] width 33 height 5
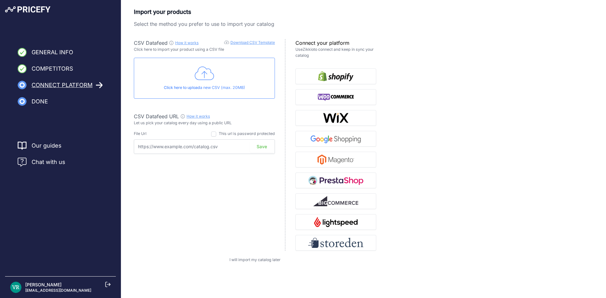
click at [200, 73] on icon at bounding box center [205, 74] width 20 height 16
click at [195, 79] on icon at bounding box center [205, 74] width 20 height 16
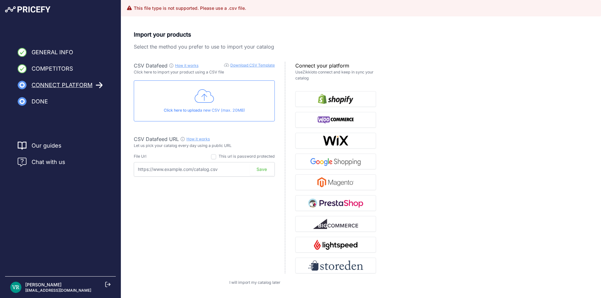
click at [216, 88] on div "Click here to upload a new CSV (max. 20MB)" at bounding box center [204, 100] width 141 height 41
click at [243, 65] on link "Download CSV Template" at bounding box center [252, 65] width 45 height 5
click at [441, 100] on div "Import your products Select the method you prefer to use to import your catalog…" at bounding box center [361, 158] width 455 height 256
